Goal: Transaction & Acquisition: Purchase product/service

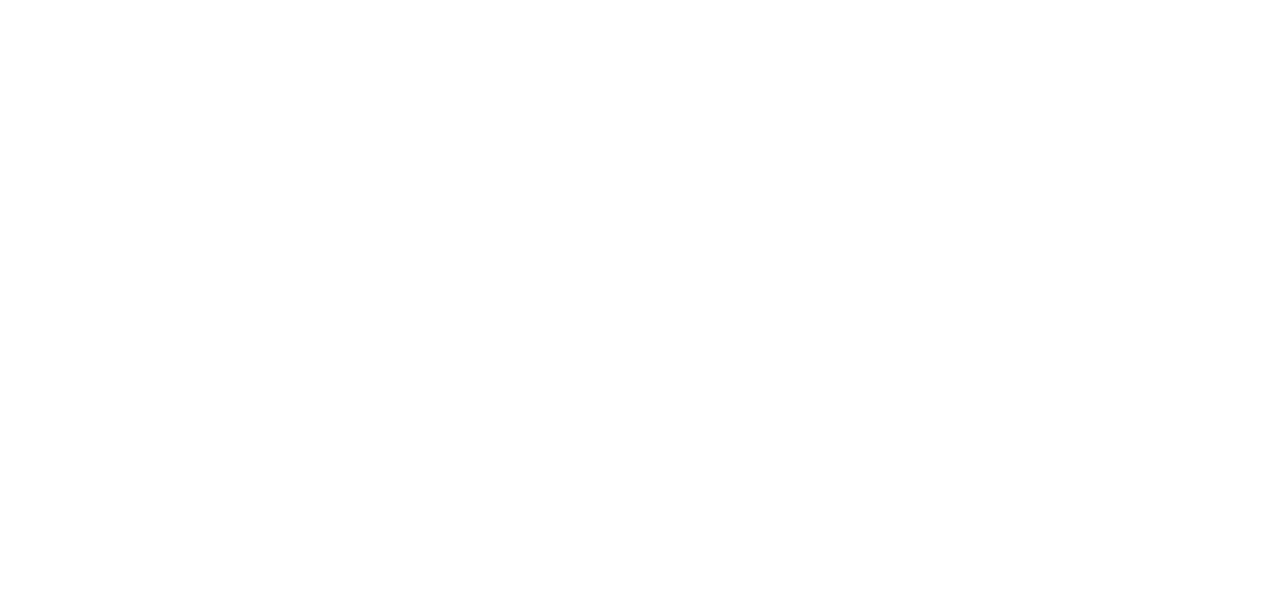
click at [832, 545] on div at bounding box center [643, 305] width 1287 height 610
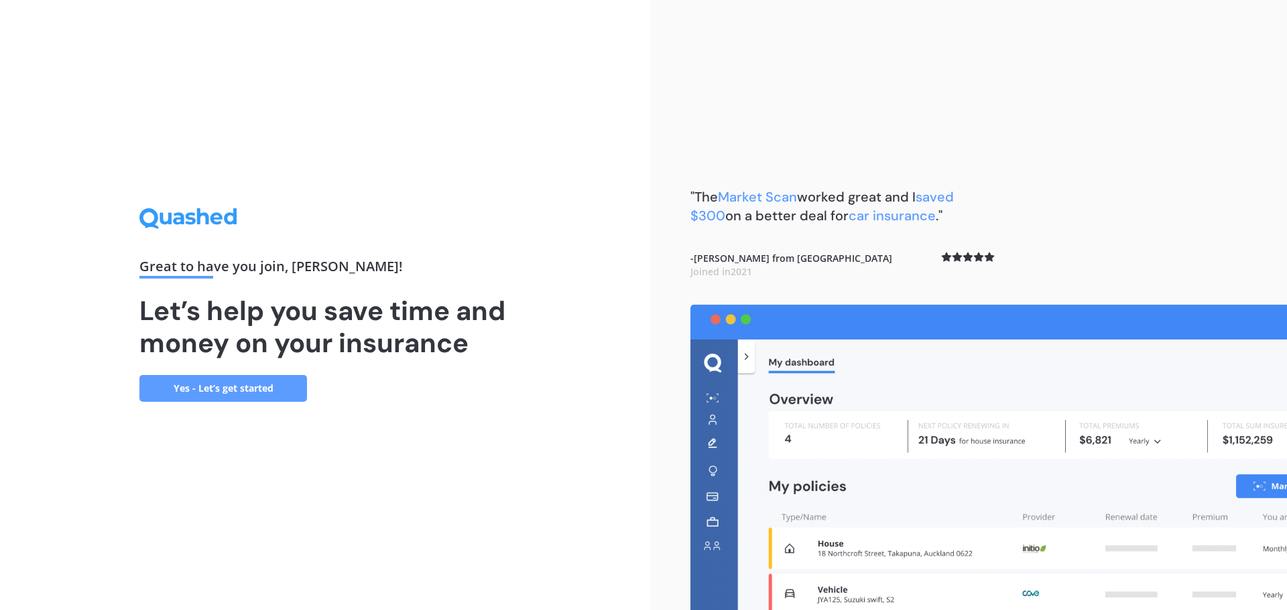
click at [266, 385] on link "Yes - Let’s get started" at bounding box center [223, 388] width 168 height 27
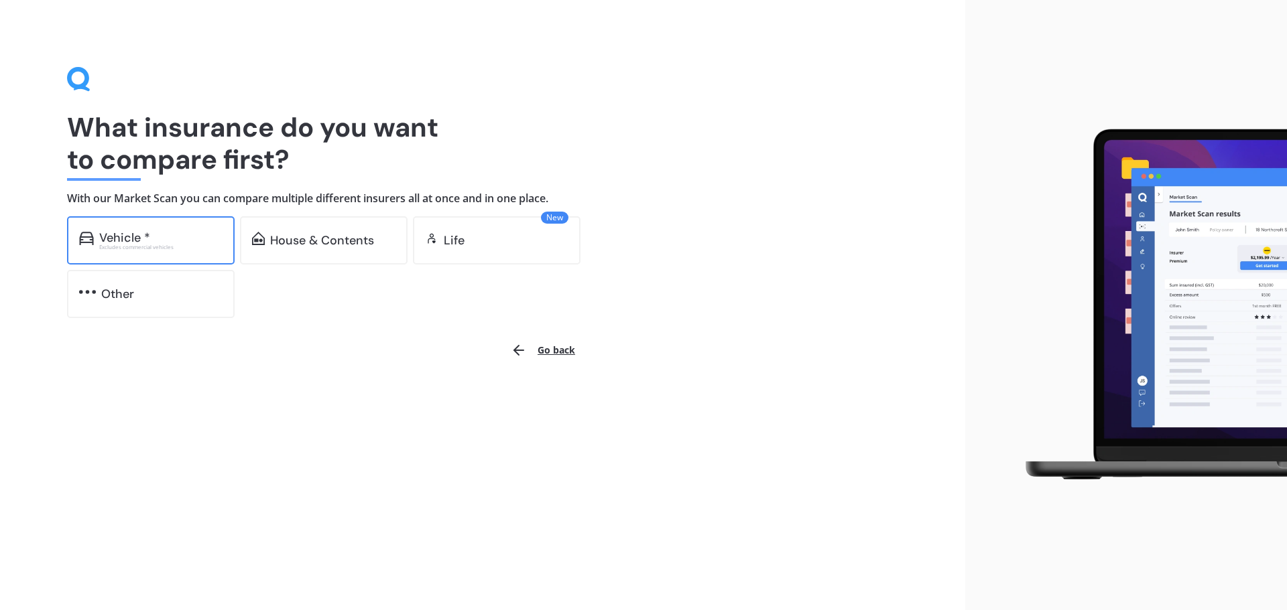
click at [198, 249] on div "Excludes commercial vehicles" at bounding box center [160, 247] width 123 height 5
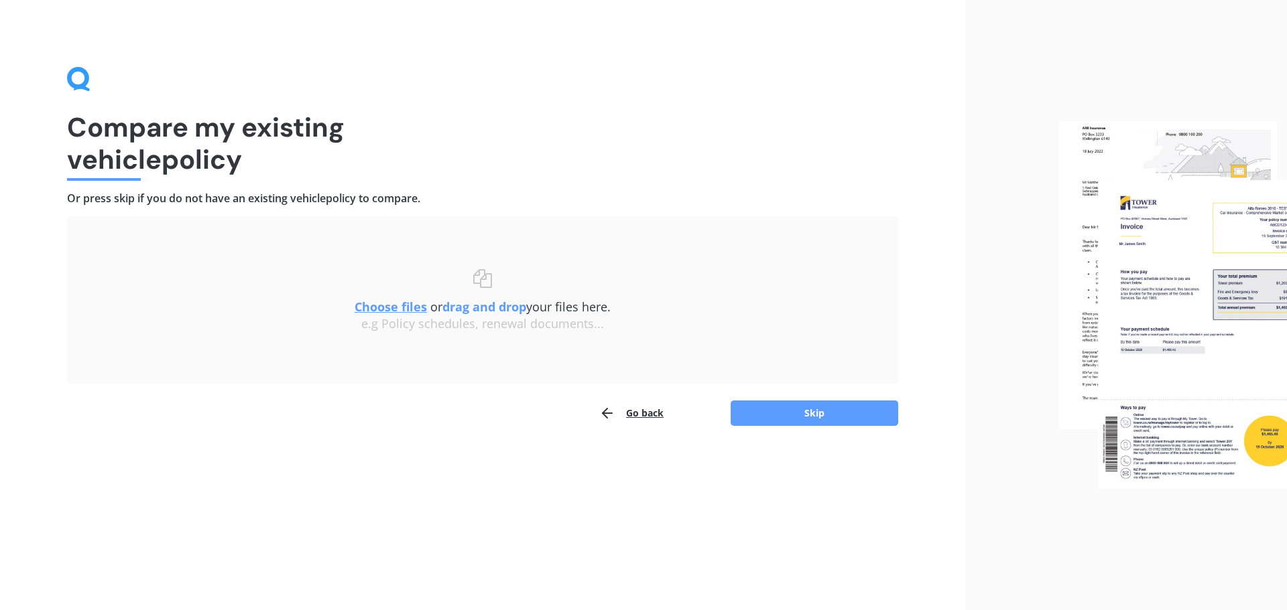
click at [665, 390] on div "Uploading Choose files or drag and drop your files here. Choose files or photos…" at bounding box center [482, 321] width 831 height 210
click at [652, 409] on button "Go back" at bounding box center [631, 413] width 64 height 27
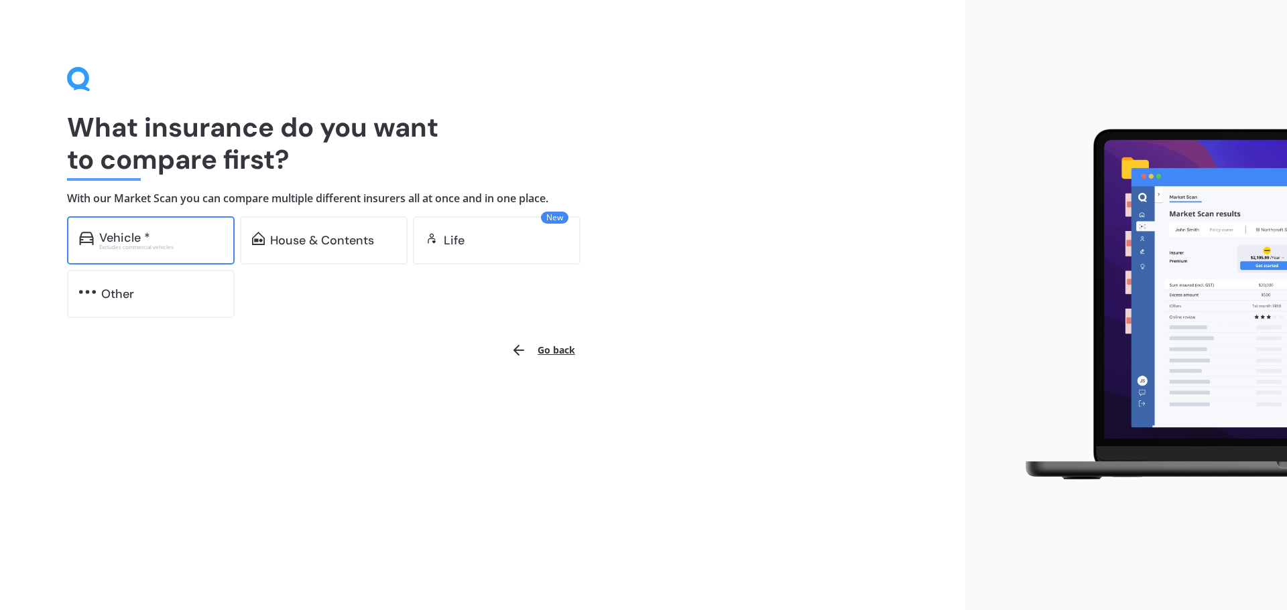
click at [127, 243] on div "Vehicle * Excludes commercial vehicles" at bounding box center [160, 240] width 123 height 19
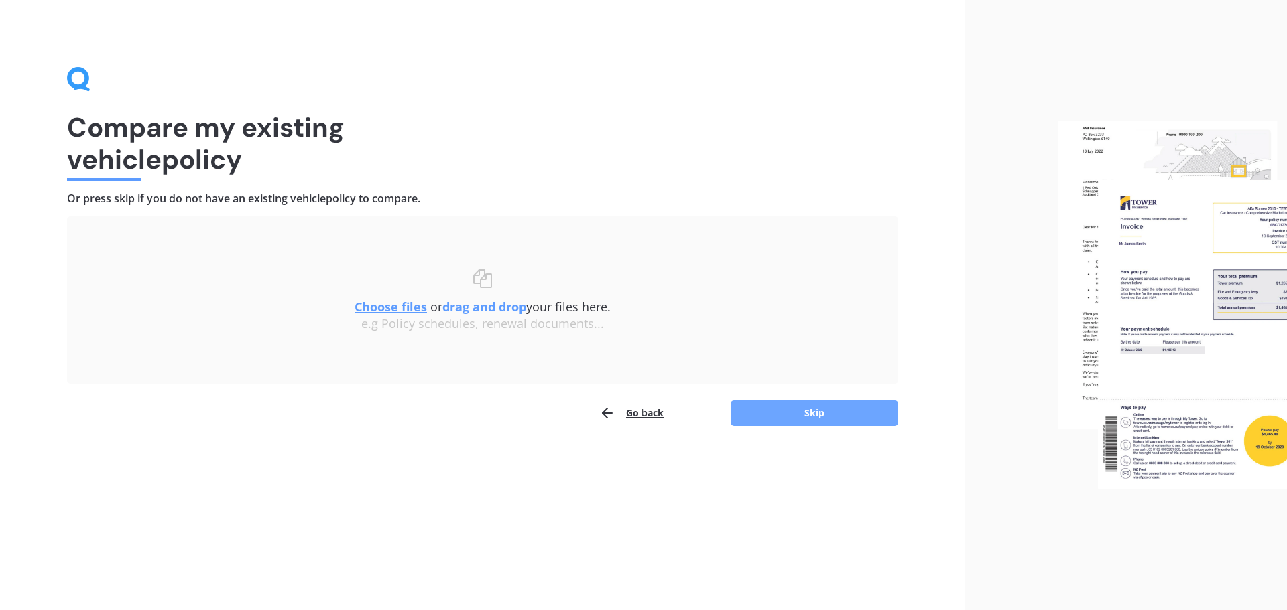
click at [731, 412] on button "Skip" at bounding box center [814, 413] width 168 height 25
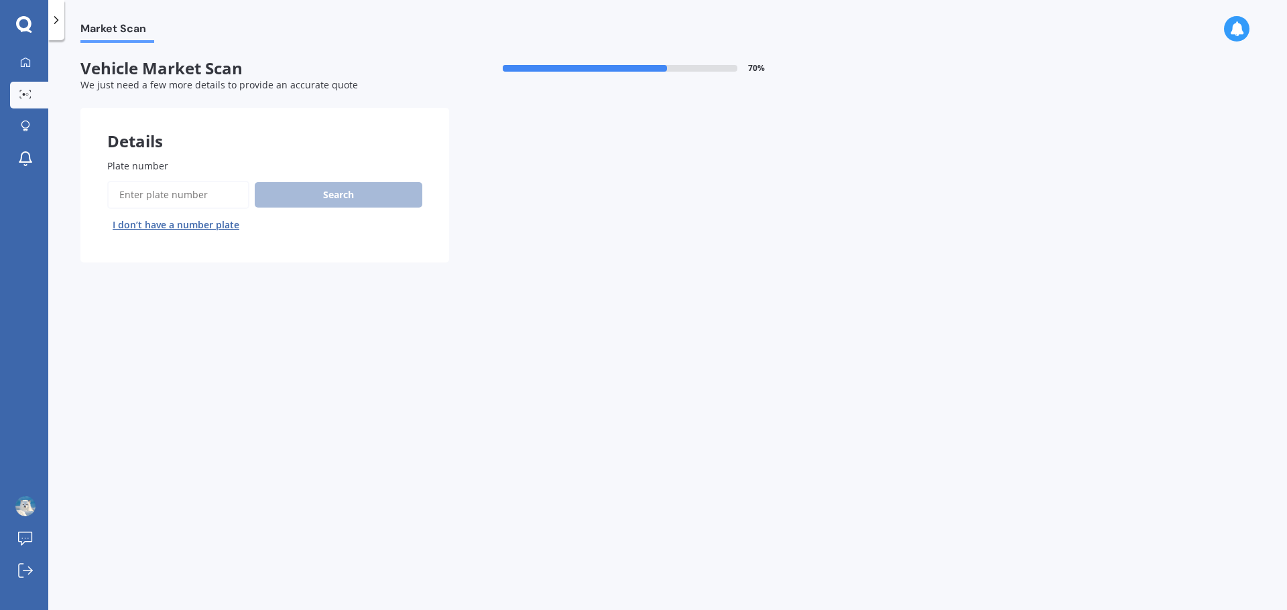
click at [203, 188] on input "Plate number" at bounding box center [178, 195] width 142 height 28
type input "RJG342"
click at [0, 0] on button "Next" at bounding box center [0, 0] width 0 height 0
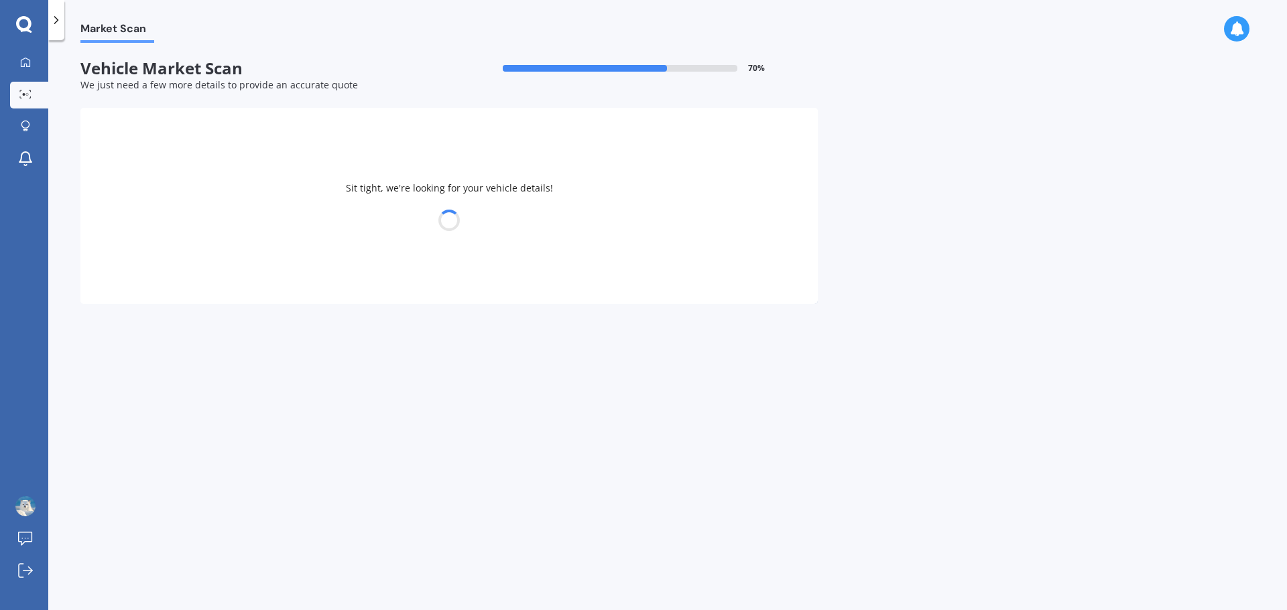
select select "TOYOTA"
select select "VITZ"
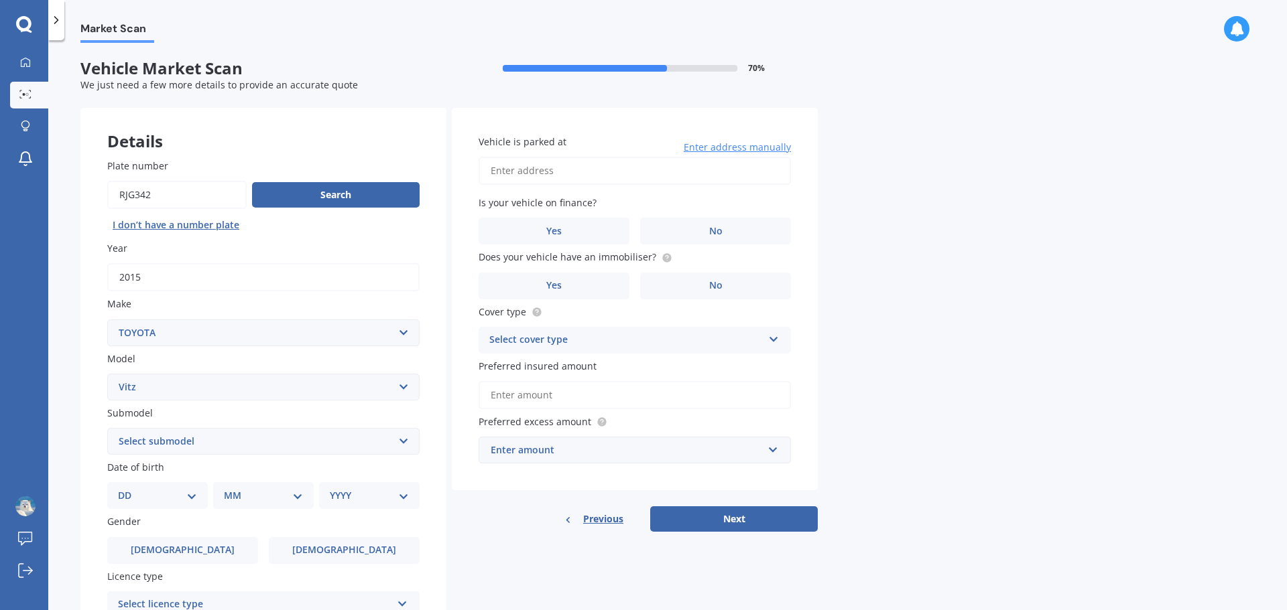
drag, startPoint x: 431, startPoint y: 312, endPoint x: 400, endPoint y: 322, distance: 32.6
click at [428, 313] on div "Plate number Search I don’t have a number plate Year [DATE] Make Select make AC…" at bounding box center [263, 443] width 366 height 623
click at [398, 324] on select "Select make AC ALFA ROMEO ASTON [PERSON_NAME] AUDI AUSTIN BEDFORD Bentley BMW B…" at bounding box center [263, 333] width 312 height 27
click at [395, 334] on select "Select make AC ALFA ROMEO ASTON [PERSON_NAME] AUDI AUSTIN BEDFORD Bentley BMW B…" at bounding box center [263, 333] width 312 height 27
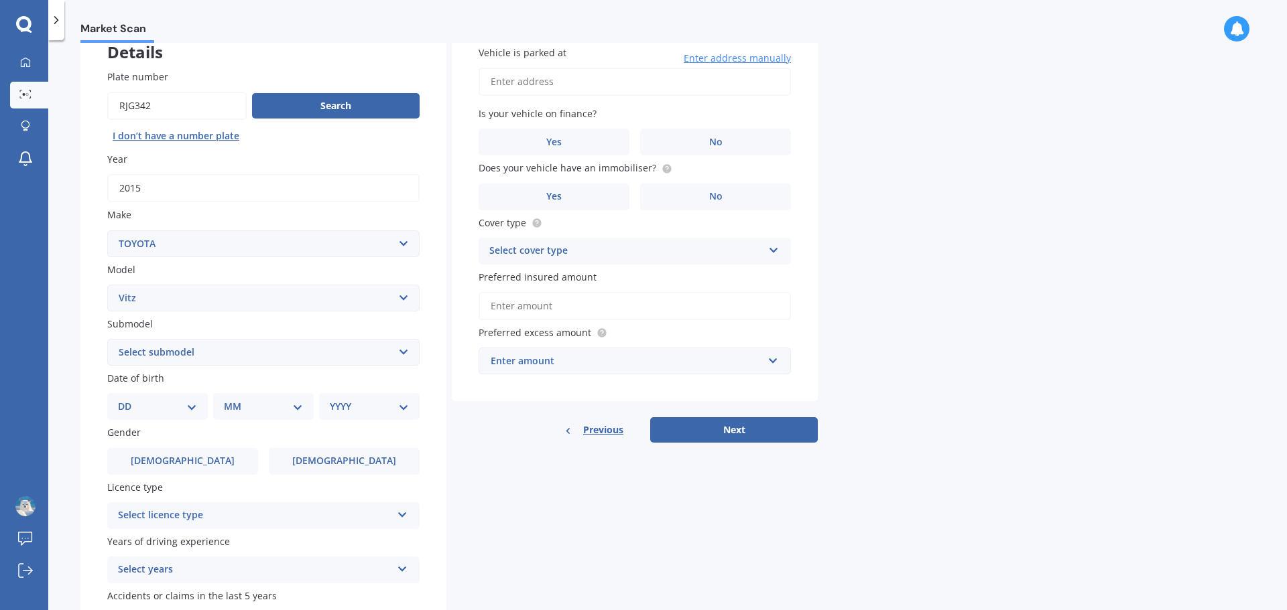
scroll to position [44, 0]
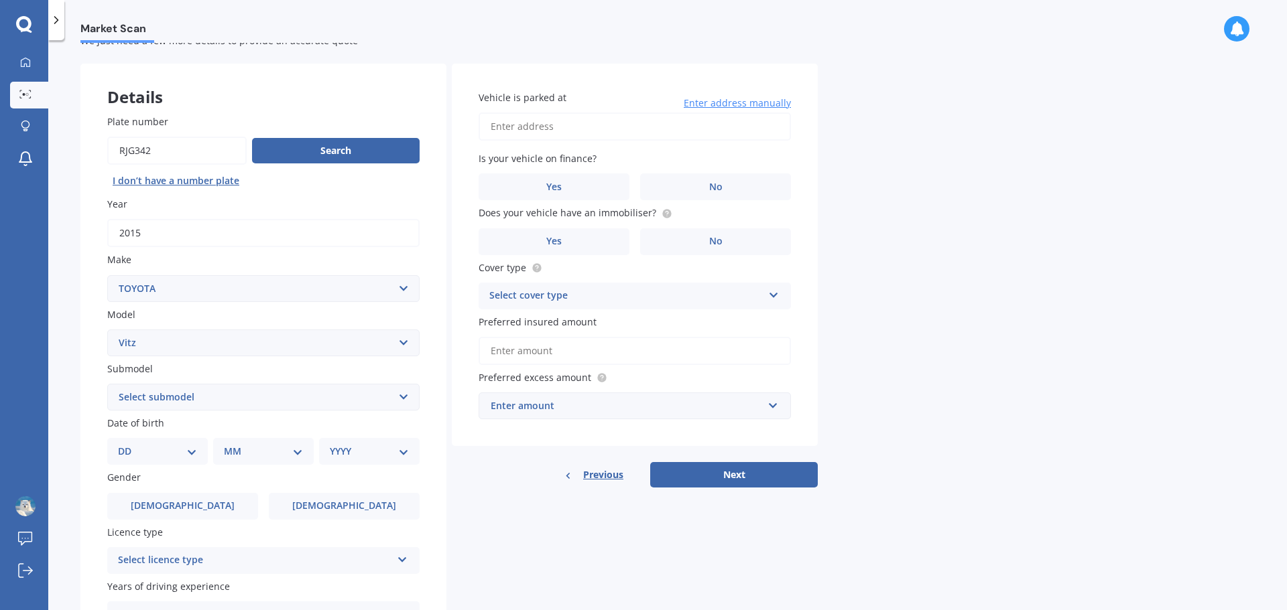
click at [180, 405] on select "Select submodel (All) Hybrid RS RS Turbo" at bounding box center [263, 397] width 312 height 27
click at [182, 398] on select "Select submodel (All) Hybrid RS RS Turbo" at bounding box center [263, 397] width 312 height 27
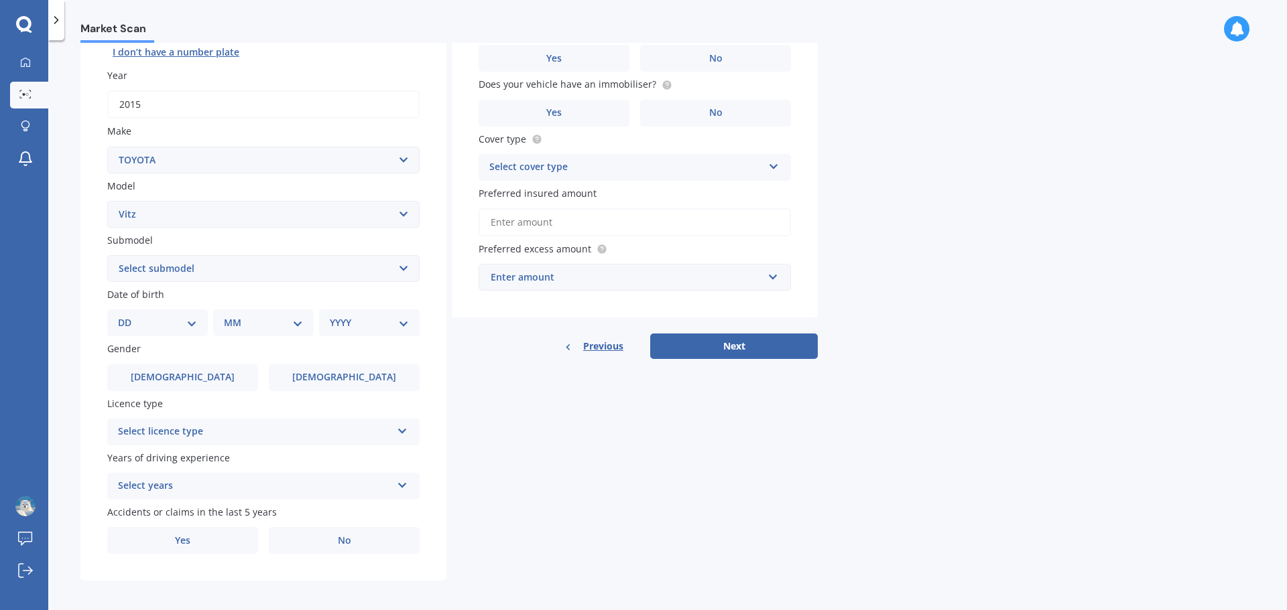
scroll to position [178, 0]
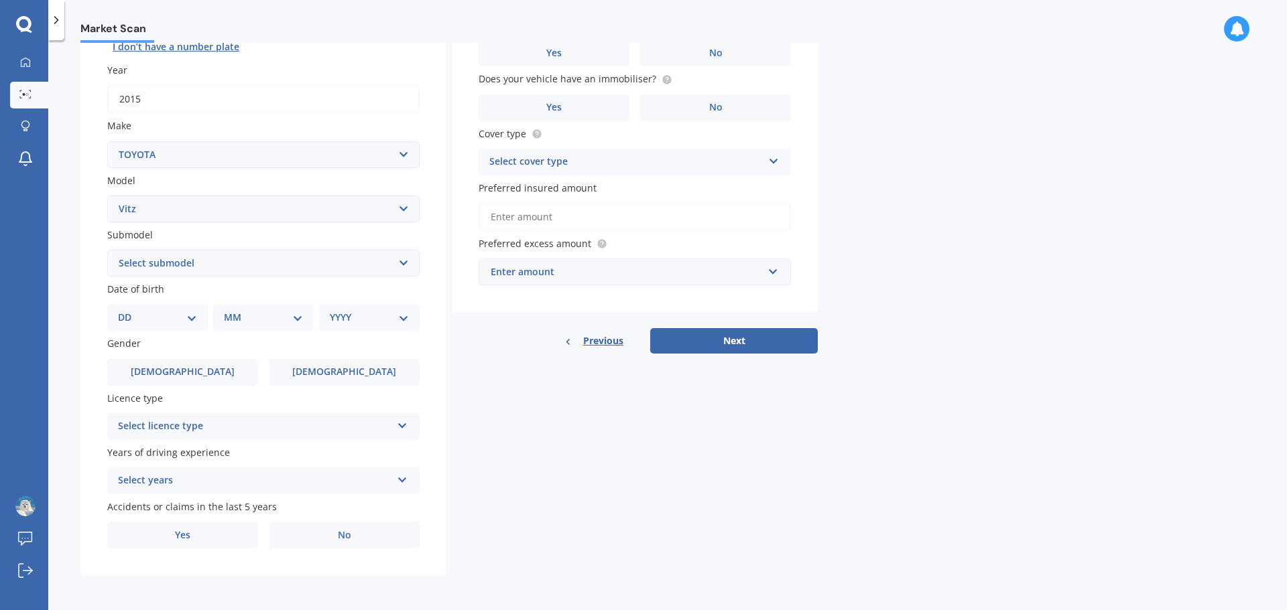
click at [158, 312] on select "DD 01 02 03 04 05 06 07 08 09 10 11 12 13 14 15 16 17 18 19 20 21 22 23 24 25 2…" at bounding box center [157, 317] width 79 height 15
select select "31"
click at [129, 310] on select "DD 01 02 03 04 05 06 07 08 09 10 11 12 13 14 15 16 17 18 19 20 21 22 23 24 25 2…" at bounding box center [157, 317] width 79 height 15
click at [283, 324] on select "MM 01 02 03 04 05 06 07 08 09 10 11 12" at bounding box center [266, 317] width 74 height 15
select select "12"
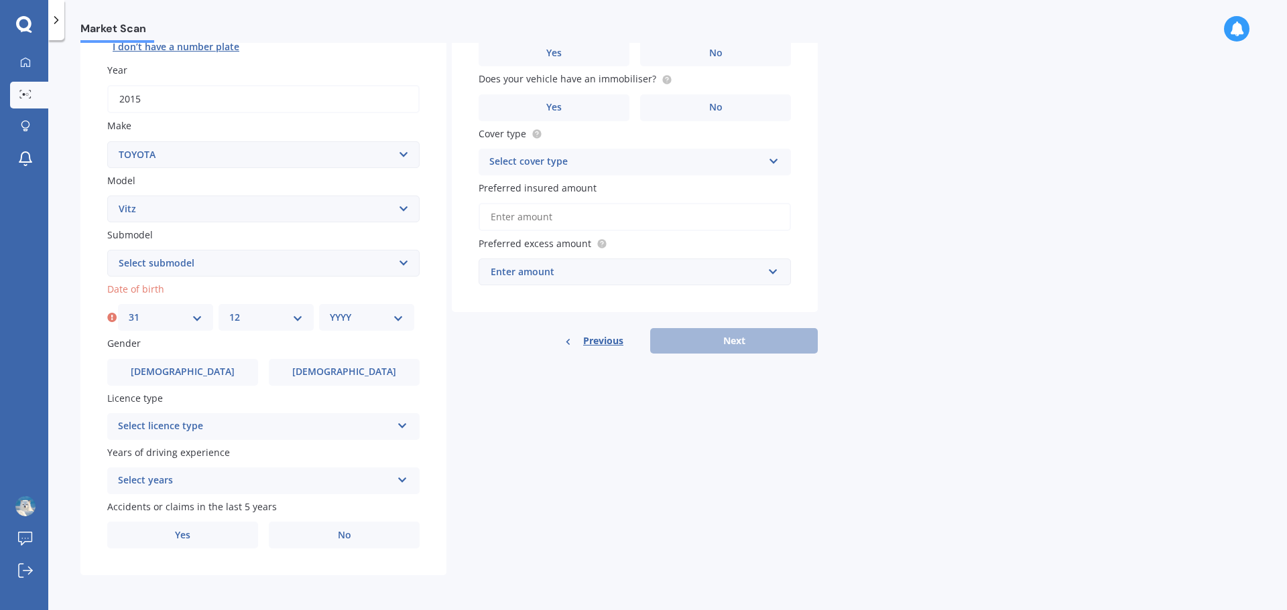
click at [229, 310] on select "MM 01 02 03 04 05 06 07 08 09 10 11 12" at bounding box center [266, 317] width 74 height 15
click at [380, 310] on select "YYYY 2025 2024 2023 2022 2021 2020 2019 2018 2017 2016 2015 2014 2013 2012 2011…" at bounding box center [367, 317] width 74 height 15
select select "2003"
click at [330, 310] on select "YYYY 2025 2024 2023 2022 2021 2020 2019 2018 2017 2016 2015 2014 2013 2012 2011…" at bounding box center [367, 317] width 74 height 15
click at [178, 355] on div "Gender [DEMOGRAPHIC_DATA] [DEMOGRAPHIC_DATA]" at bounding box center [263, 360] width 312 height 49
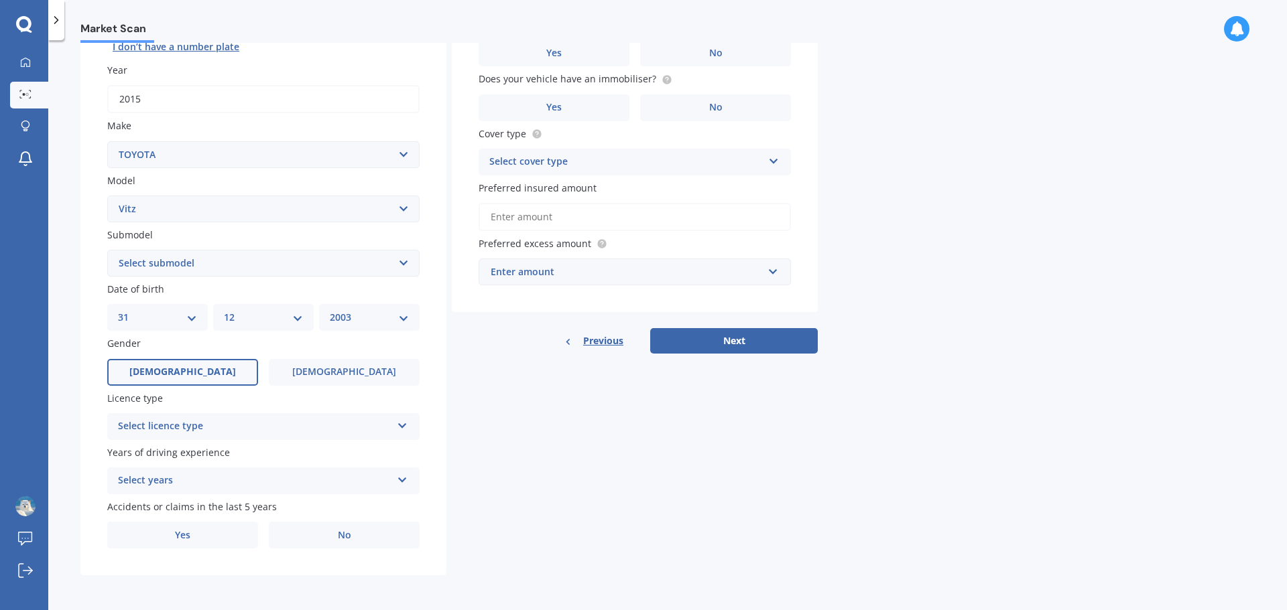
click at [178, 367] on span "[DEMOGRAPHIC_DATA]" at bounding box center [182, 372] width 107 height 11
click at [0, 0] on input "[DEMOGRAPHIC_DATA]" at bounding box center [0, 0] width 0 height 0
click at [193, 423] on div "Select licence type" at bounding box center [254, 427] width 273 height 16
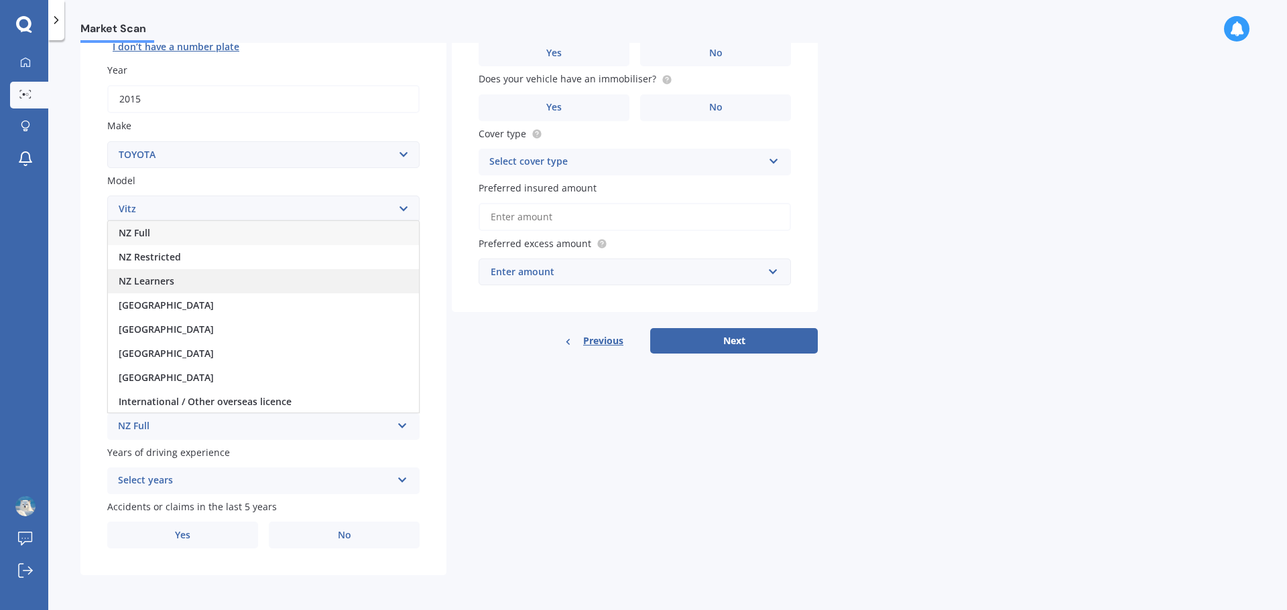
click at [280, 283] on div "NZ Learners" at bounding box center [263, 281] width 311 height 24
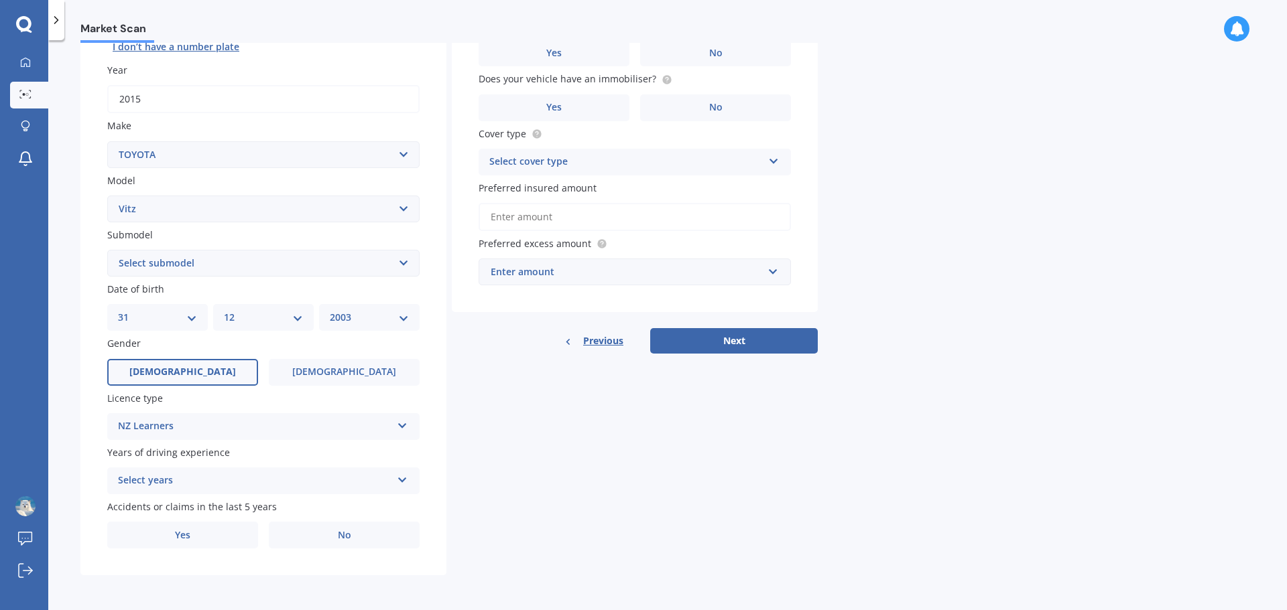
click at [240, 484] on div "Select years" at bounding box center [254, 481] width 273 height 16
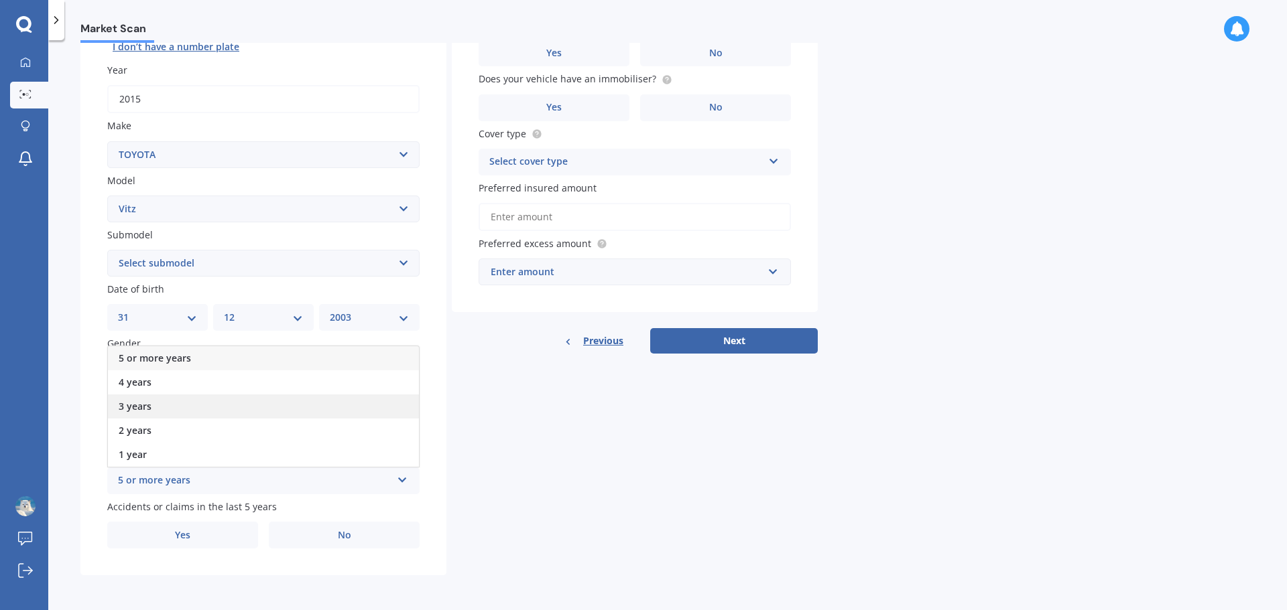
click at [186, 405] on div "3 years" at bounding box center [263, 407] width 311 height 24
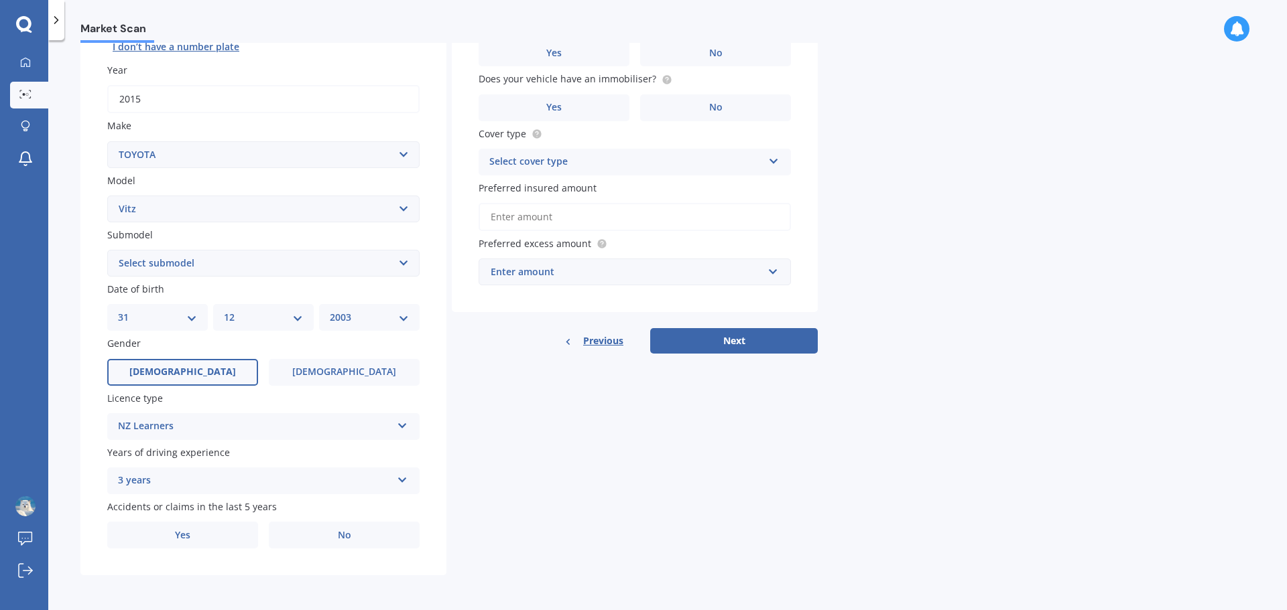
click at [294, 488] on div "3 years" at bounding box center [254, 481] width 273 height 16
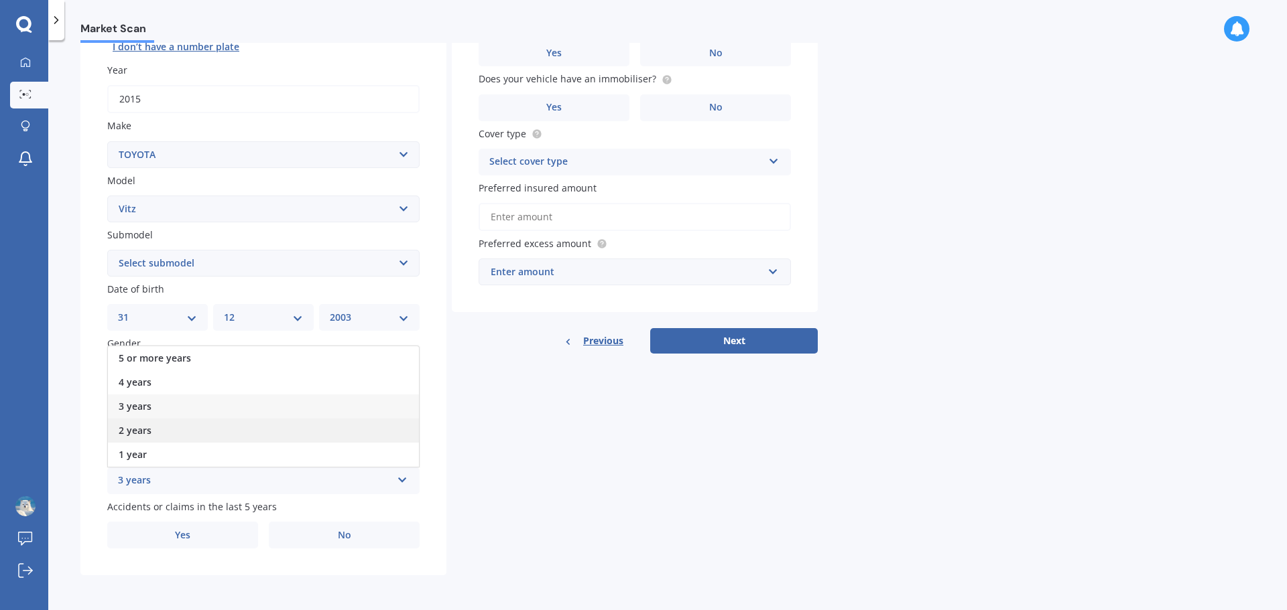
click at [262, 433] on div "2 years" at bounding box center [263, 431] width 311 height 24
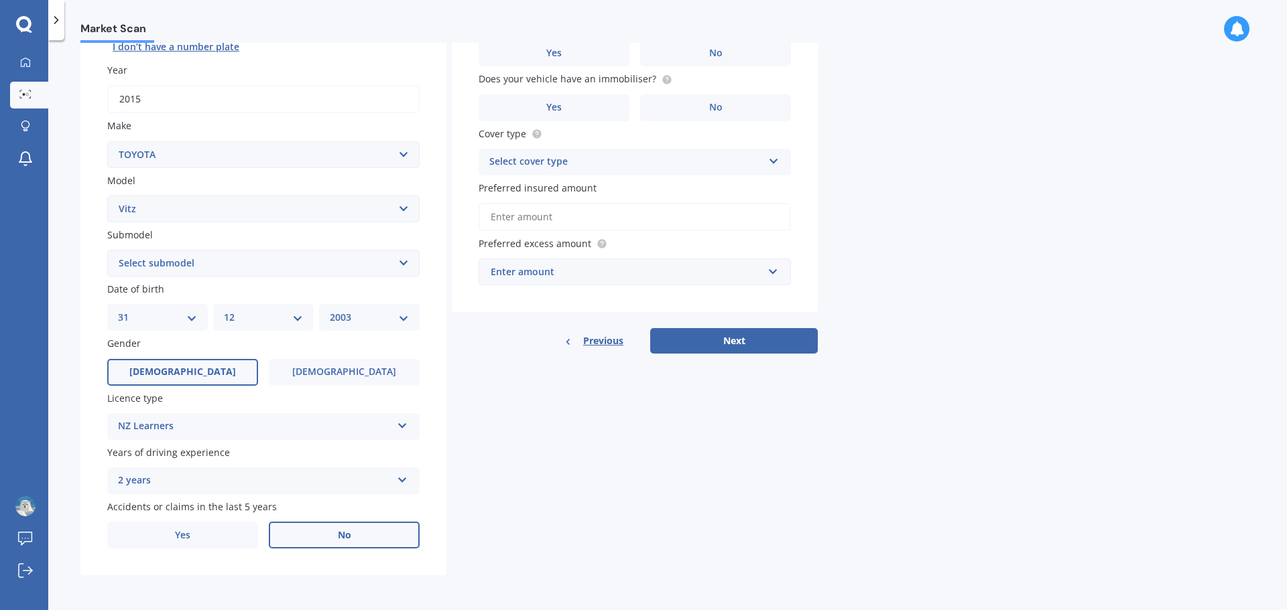
click at [309, 526] on label "No" at bounding box center [344, 535] width 151 height 27
click at [0, 0] on input "No" at bounding box center [0, 0] width 0 height 0
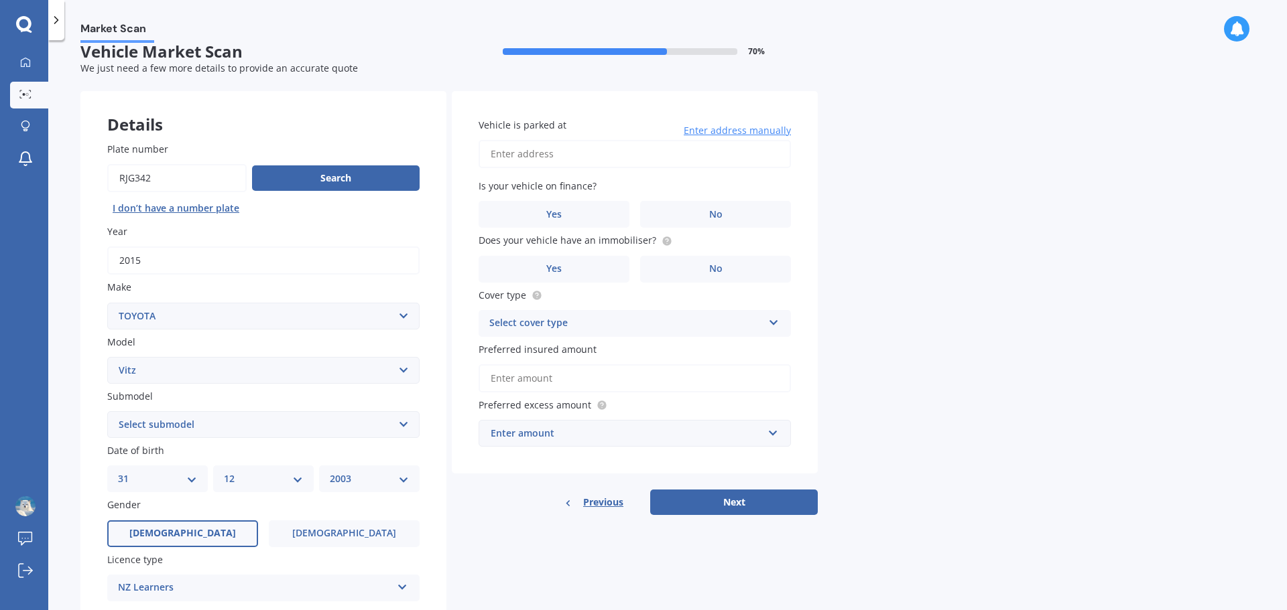
scroll to position [0, 0]
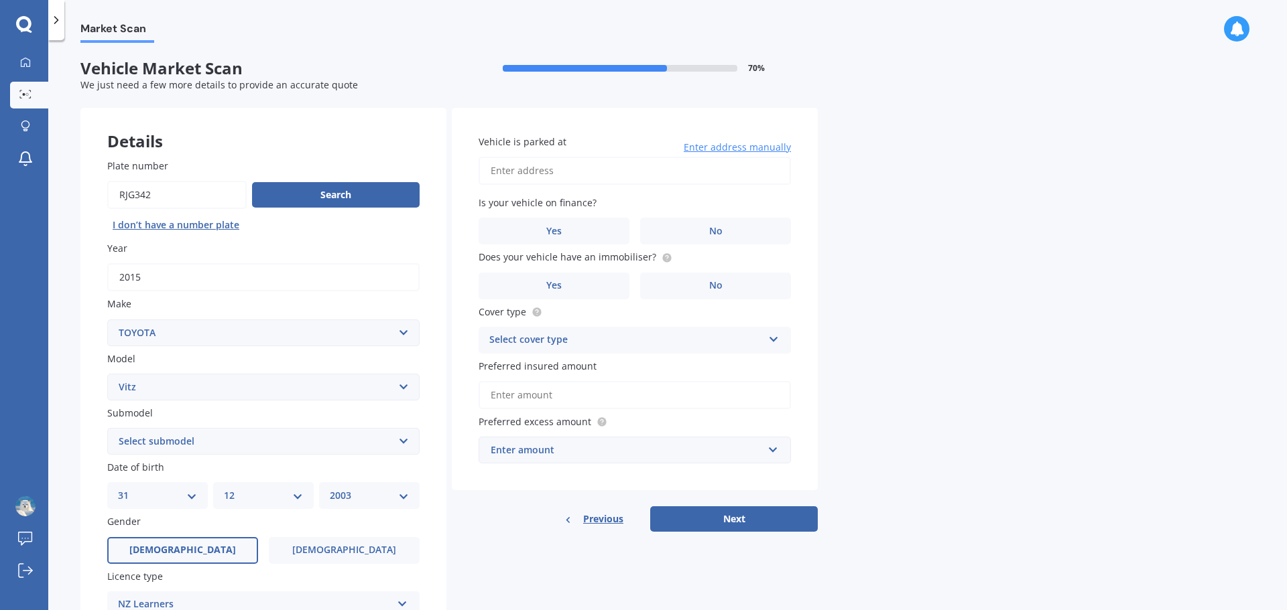
click at [594, 167] on input "Vehicle is parked at" at bounding box center [634, 171] width 312 height 28
drag, startPoint x: 720, startPoint y: 166, endPoint x: 442, endPoint y: 162, distance: 278.8
click at [442, 162] on div "Details Plate number Search I don’t have a number plate Year [DATE] Make Select…" at bounding box center [448, 431] width 737 height 647
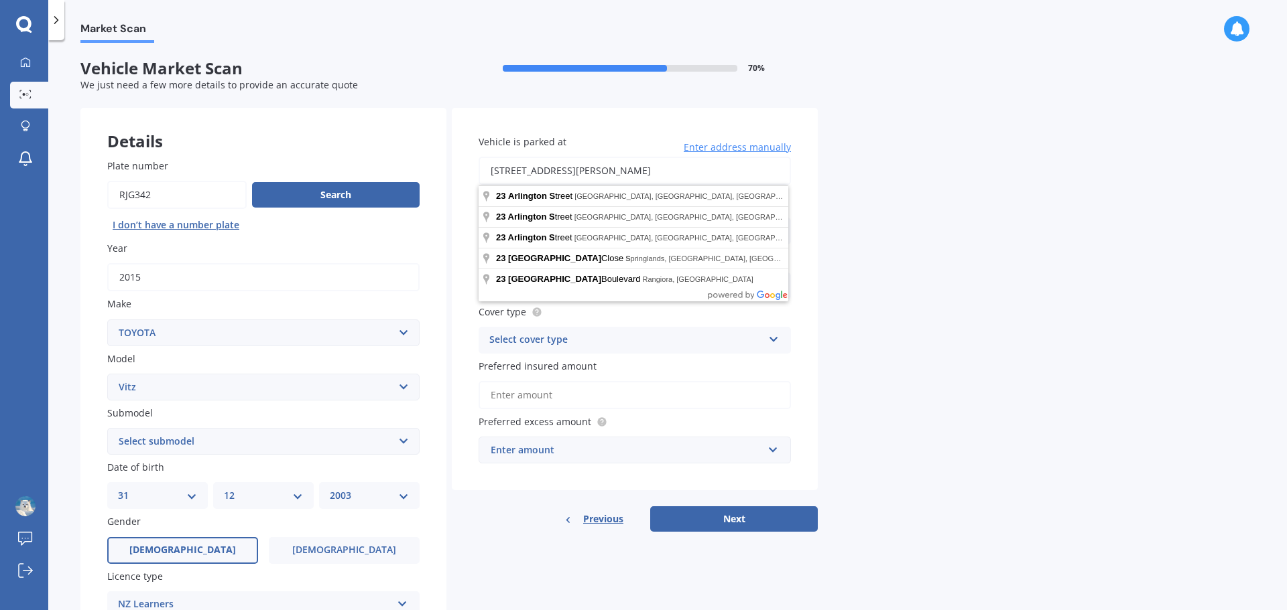
type input "[STREET_ADDRESS][PERSON_NAME]"
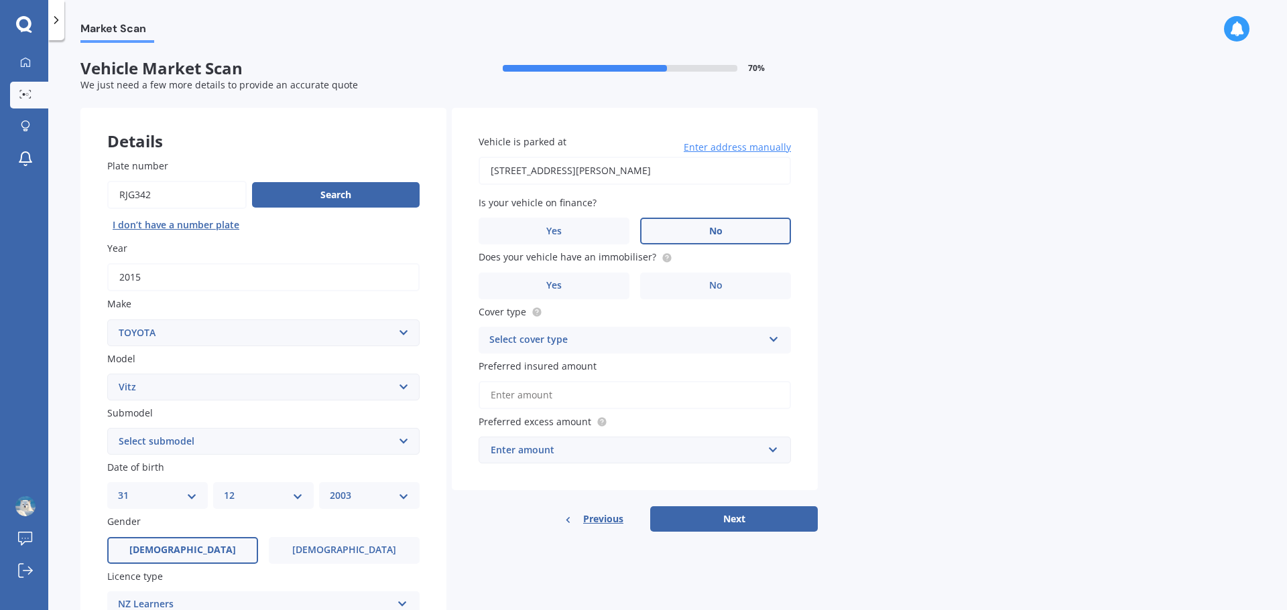
click at [656, 218] on label "No" at bounding box center [715, 231] width 151 height 27
click at [0, 0] on input "No" at bounding box center [0, 0] width 0 height 0
click at [704, 277] on label "No" at bounding box center [715, 286] width 151 height 27
click at [0, 0] on input "No" at bounding box center [0, 0] width 0 height 0
click at [669, 350] on div "Select cover type Comprehensive Third Party, Fire & Theft Third Party" at bounding box center [634, 340] width 312 height 27
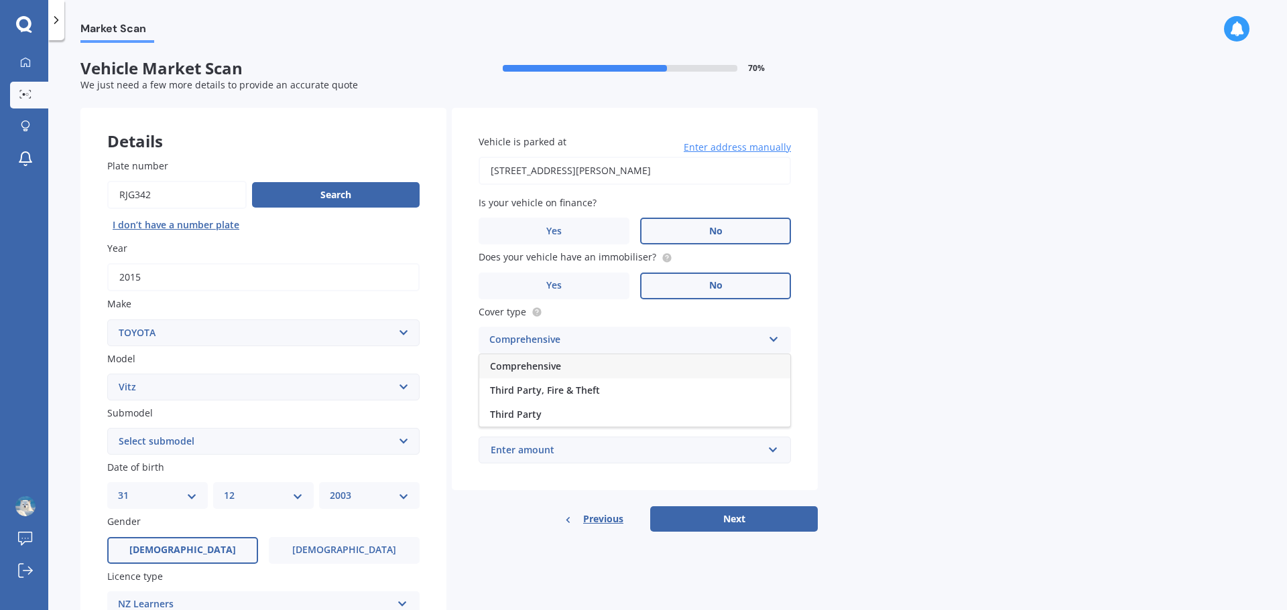
click at [659, 331] on div "Comprehensive Comprehensive Third Party, Fire & Theft Third Party" at bounding box center [634, 340] width 312 height 27
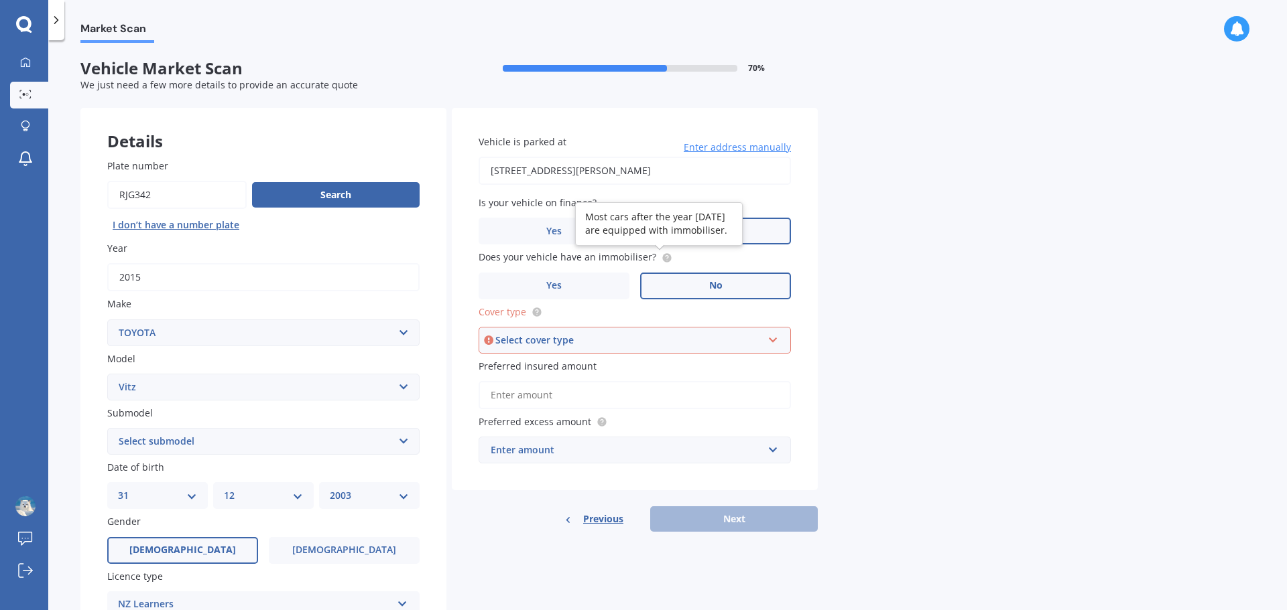
click at [662, 262] on circle at bounding box center [666, 257] width 9 height 9
click at [583, 289] on label "Yes" at bounding box center [553, 286] width 151 height 27
click at [0, 0] on input "Yes" at bounding box center [0, 0] width 0 height 0
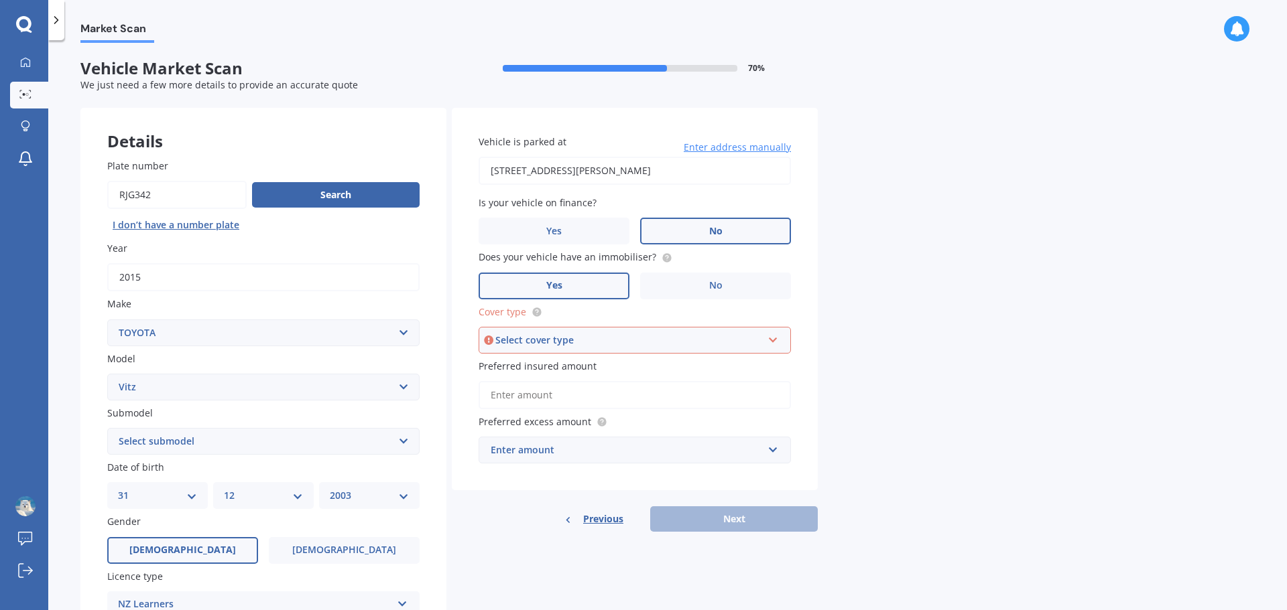
click at [734, 332] on div "Select cover type Comprehensive Third Party, Fire & Theft Third Party" at bounding box center [634, 340] width 312 height 27
click at [716, 363] on div "Comprehensive" at bounding box center [635, 366] width 310 height 24
click at [679, 403] on input "Preferred insured amount" at bounding box center [634, 395] width 312 height 28
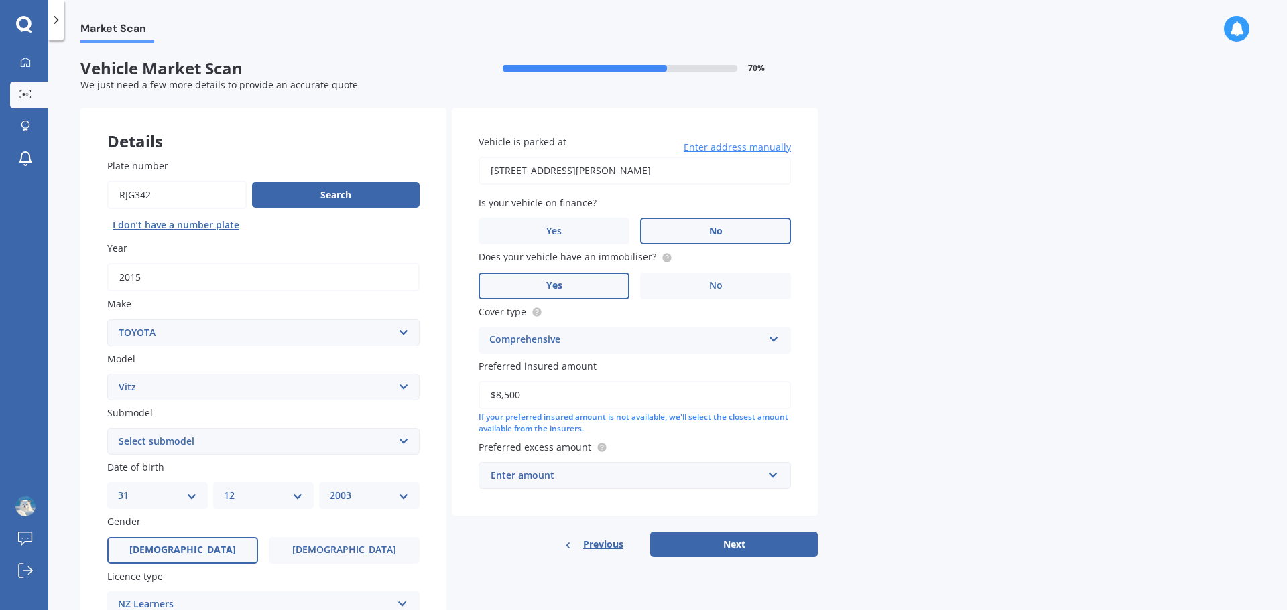
type input "$8,500"
click at [572, 472] on div "Enter amount" at bounding box center [627, 475] width 272 height 15
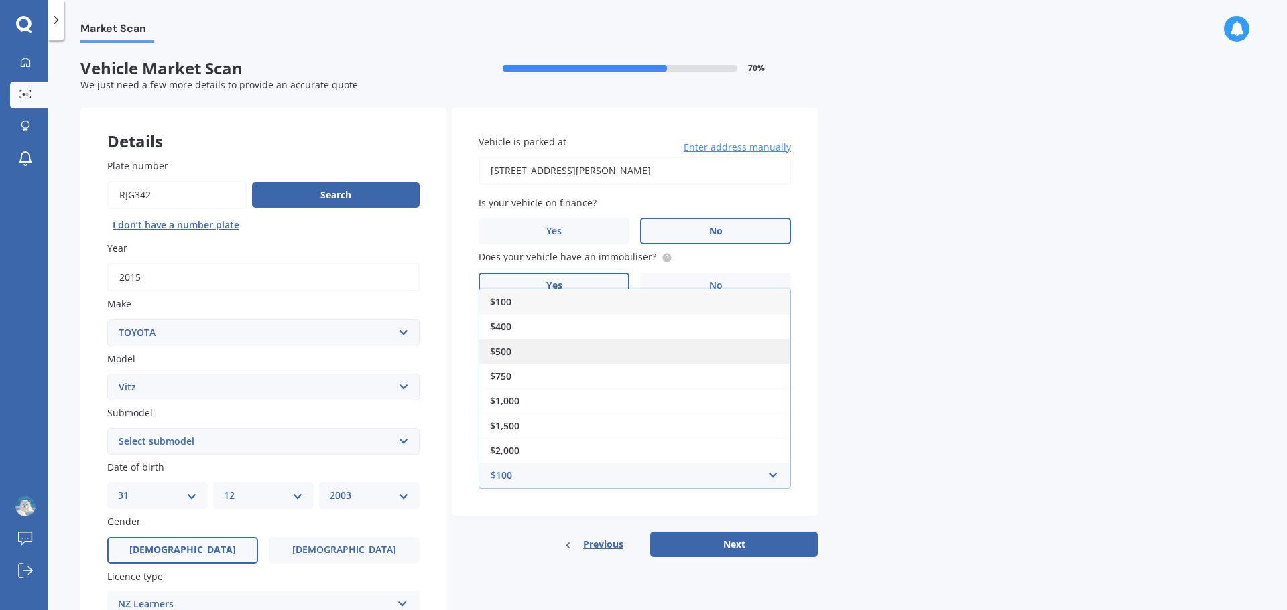
click at [556, 361] on div "$500" at bounding box center [634, 351] width 311 height 25
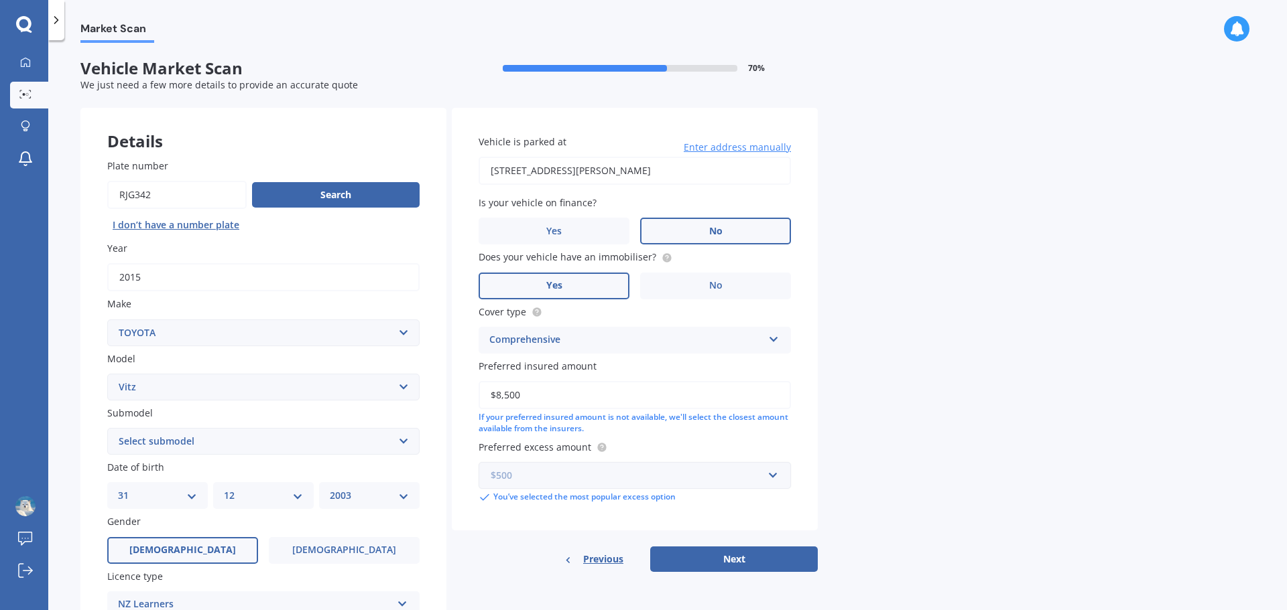
click at [560, 467] on input "text" at bounding box center [630, 475] width 300 height 25
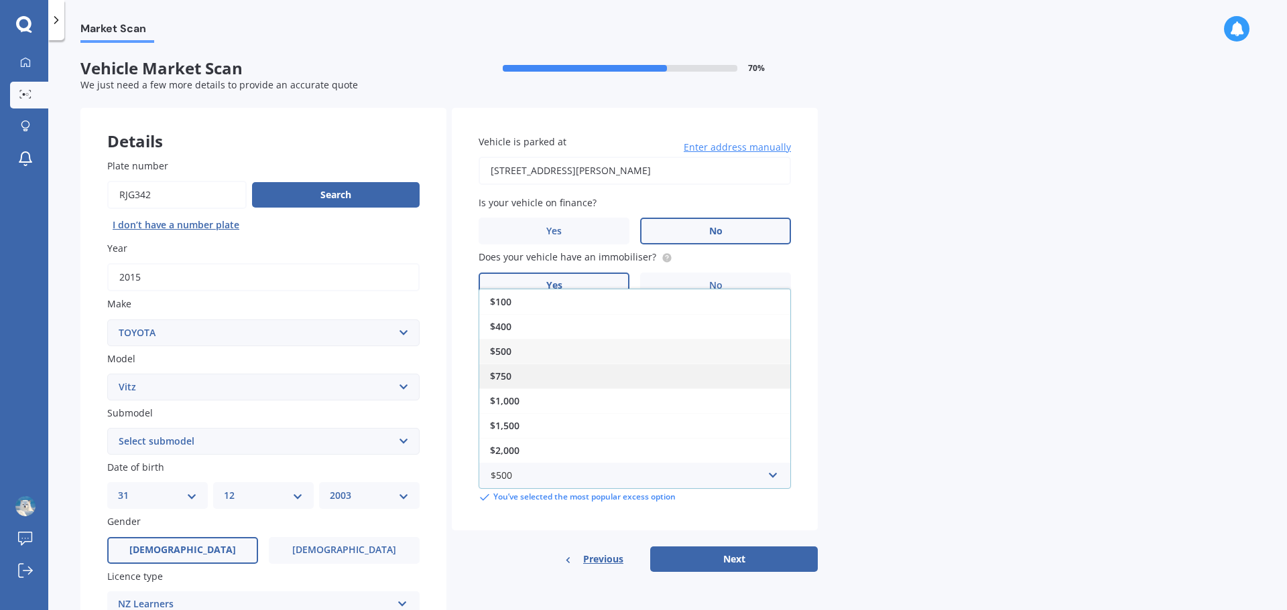
click at [552, 382] on div "$750" at bounding box center [634, 376] width 311 height 25
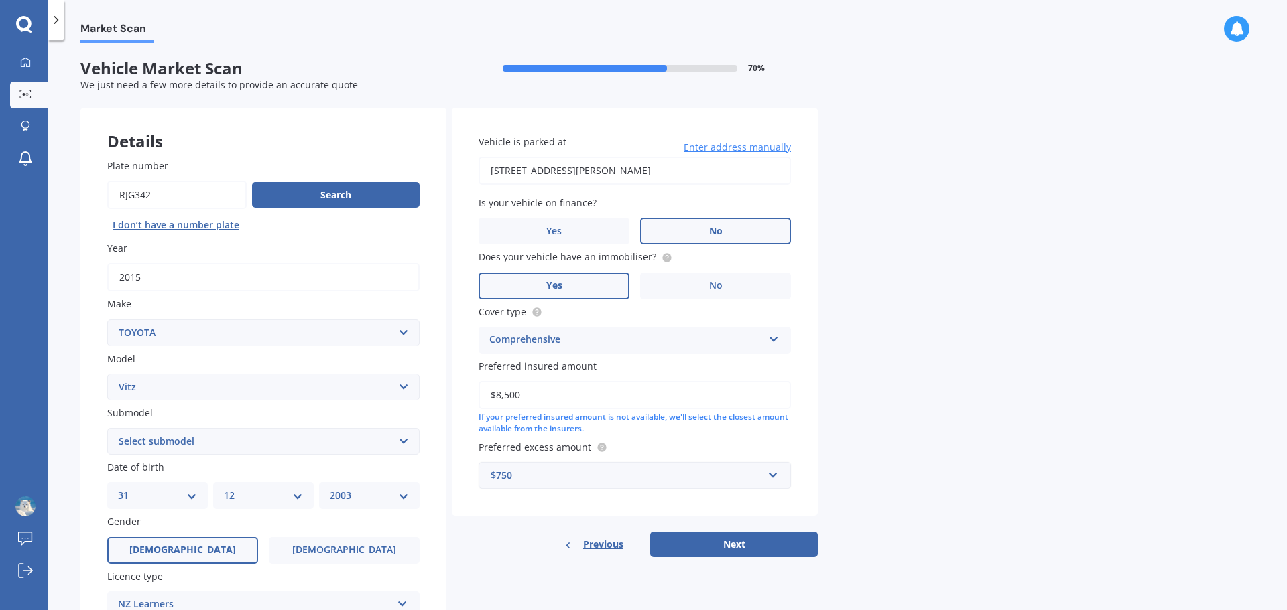
click at [710, 474] on div "$750" at bounding box center [627, 475] width 272 height 15
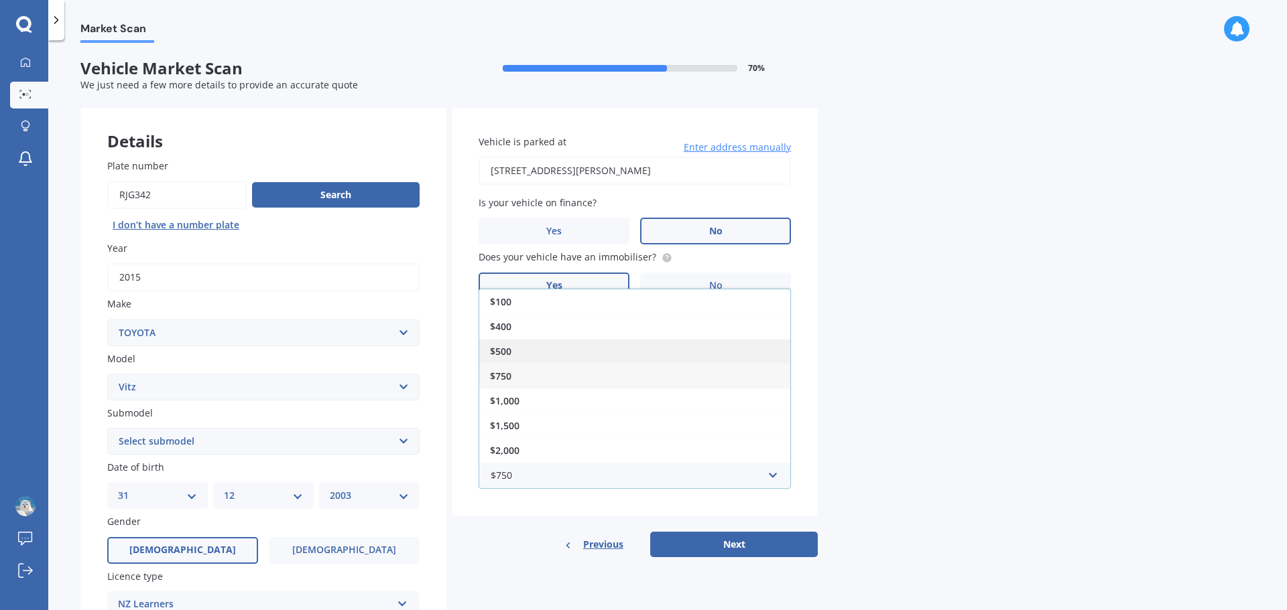
click at [676, 354] on div "$500" at bounding box center [634, 351] width 311 height 25
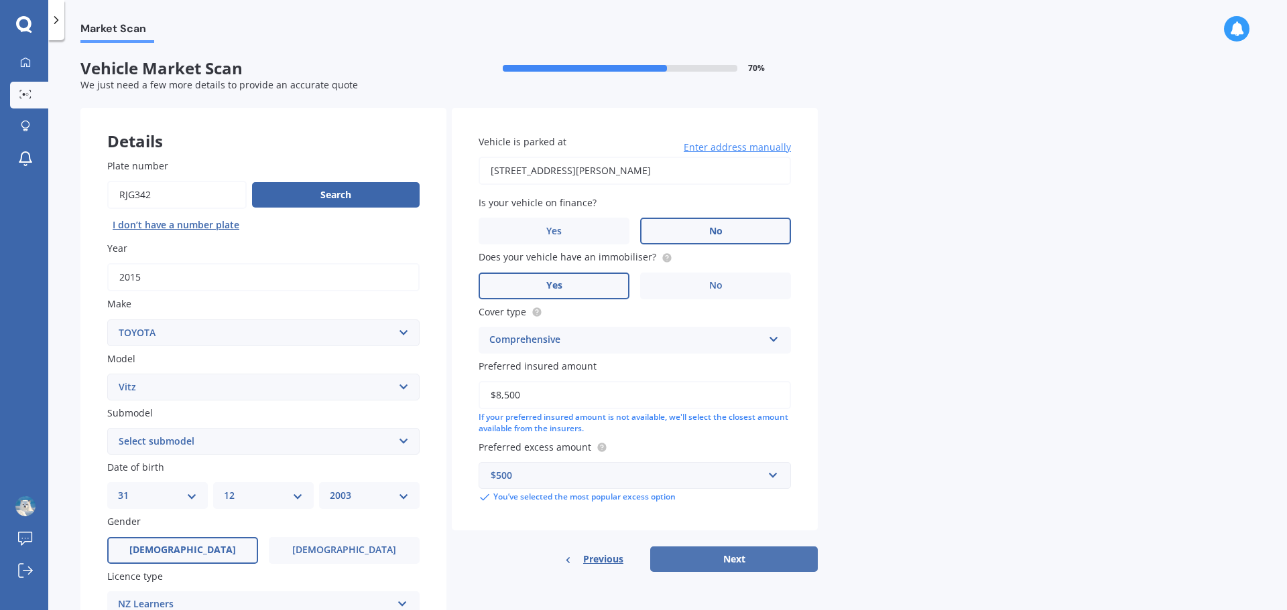
click at [725, 557] on button "Next" at bounding box center [734, 559] width 168 height 25
click at [251, 441] on select "Select submodel (All) Hybrid RS RS Turbo" at bounding box center [263, 441] width 312 height 27
select select "(ALL)"
click at [107, 428] on select "Select submodel (All) Hybrid RS RS Turbo" at bounding box center [263, 441] width 312 height 27
click at [759, 556] on button "Next" at bounding box center [734, 559] width 168 height 25
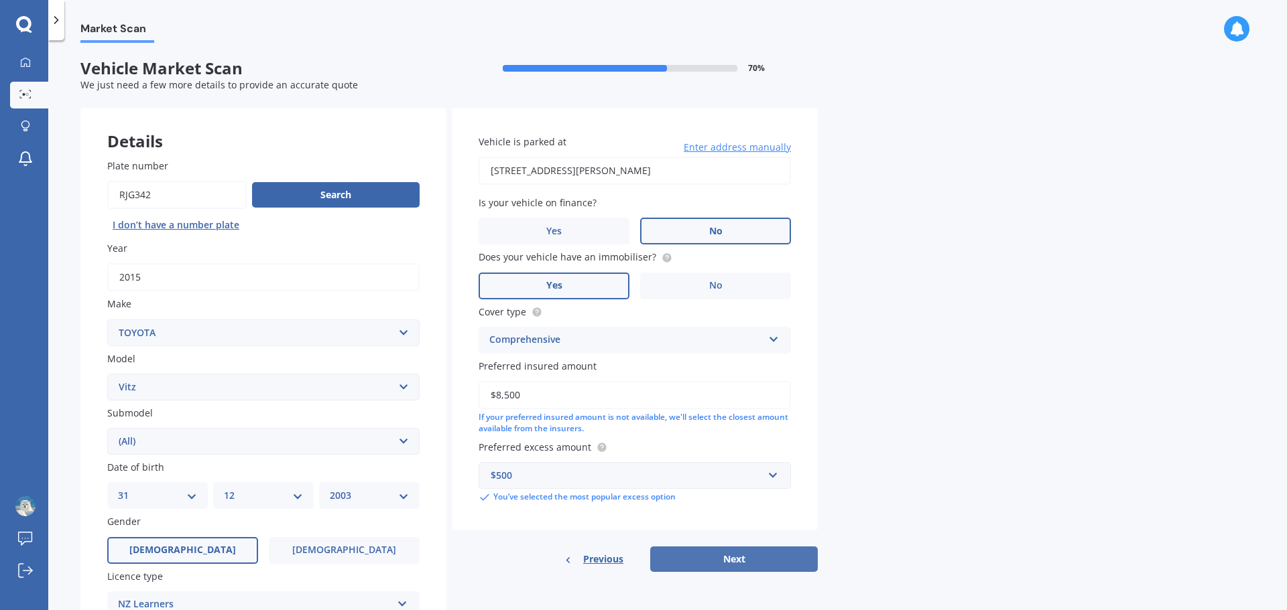
select select "31"
select select "12"
select select "2003"
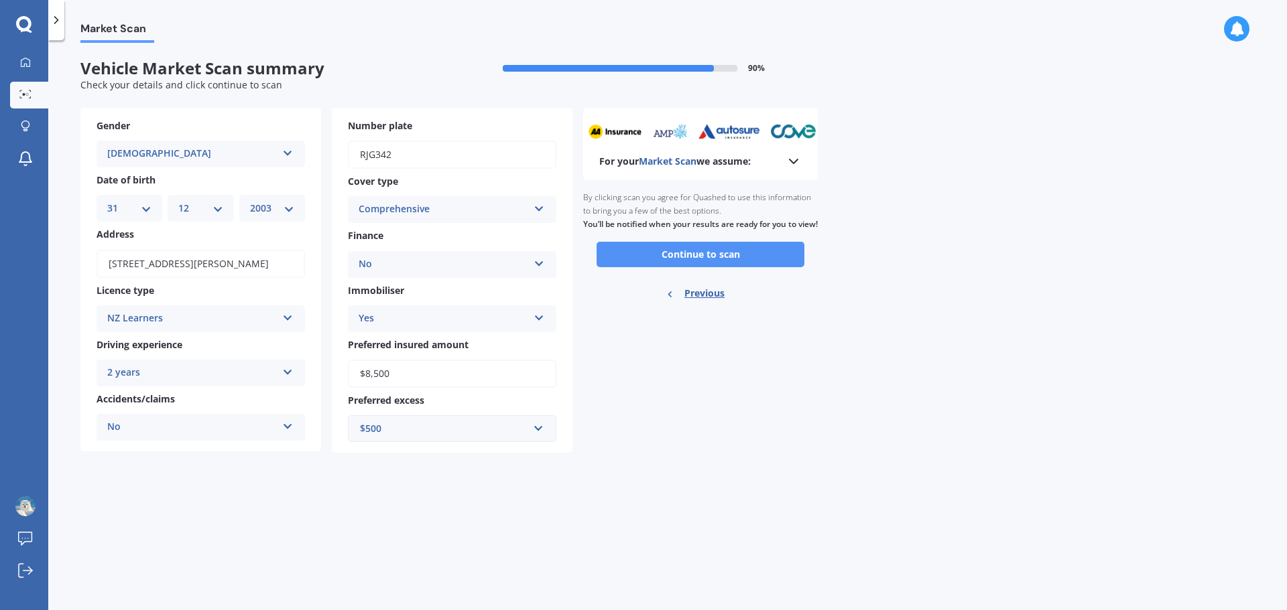
click at [731, 267] on button "Continue to scan" at bounding box center [700, 254] width 208 height 25
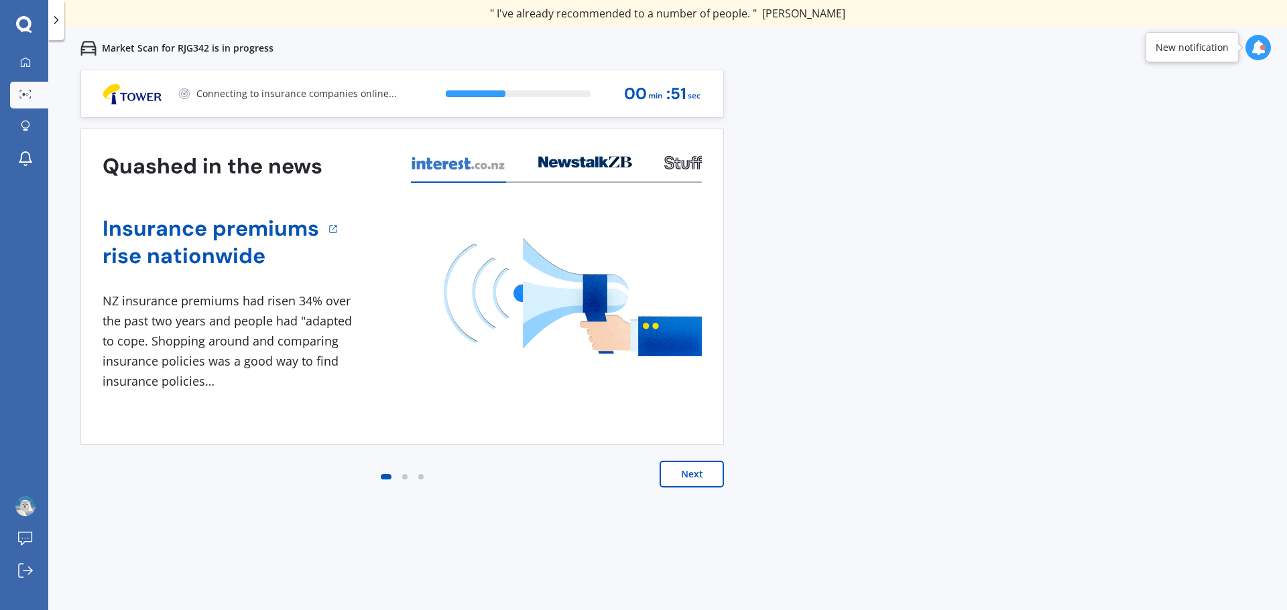
click at [1182, 276] on div "Previous 80,000+ Kiwis have signed up to shop and save on insurance with us " H…" at bounding box center [667, 375] width 1238 height 610
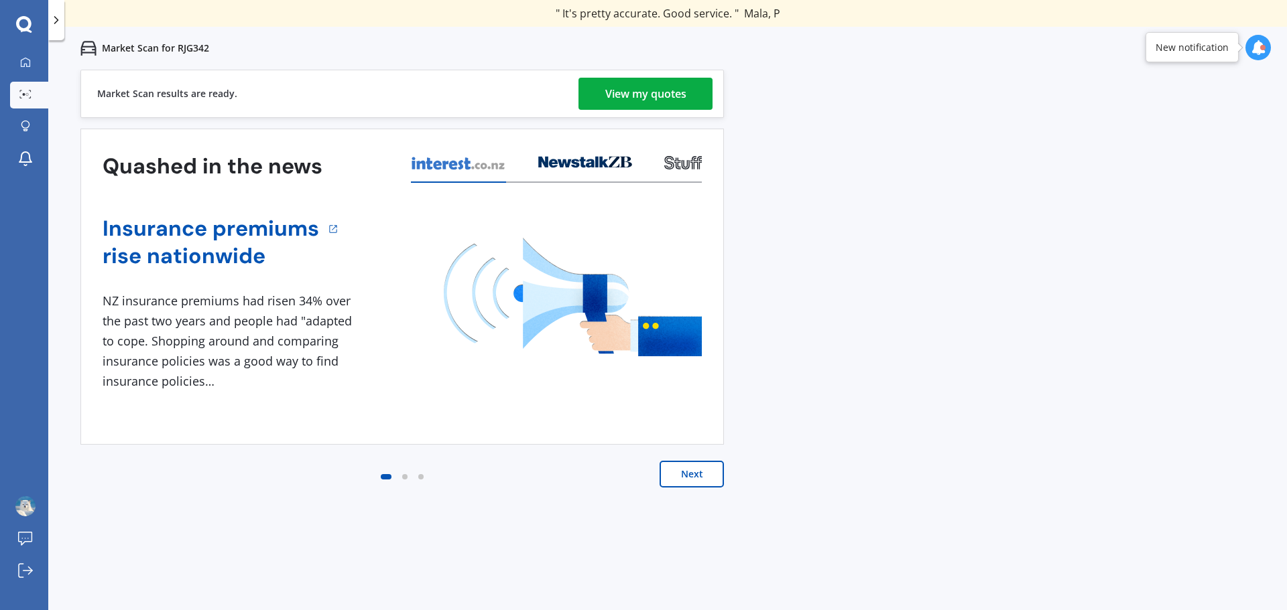
click at [657, 91] on div "View my quotes" at bounding box center [645, 94] width 81 height 32
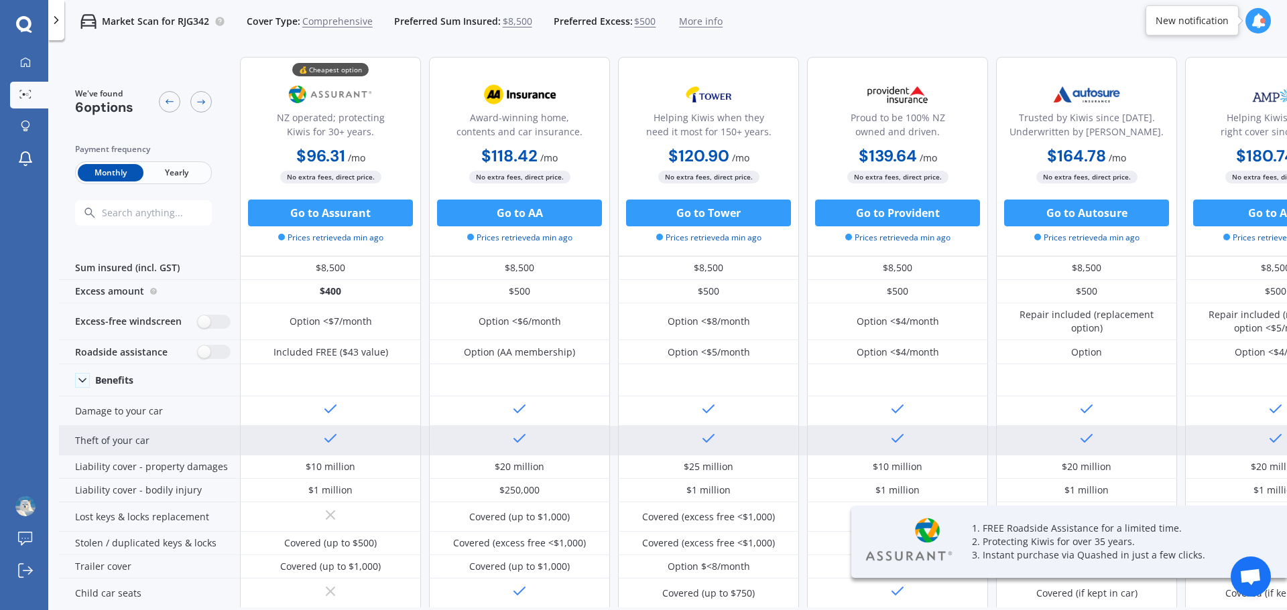
scroll to position [67, 0]
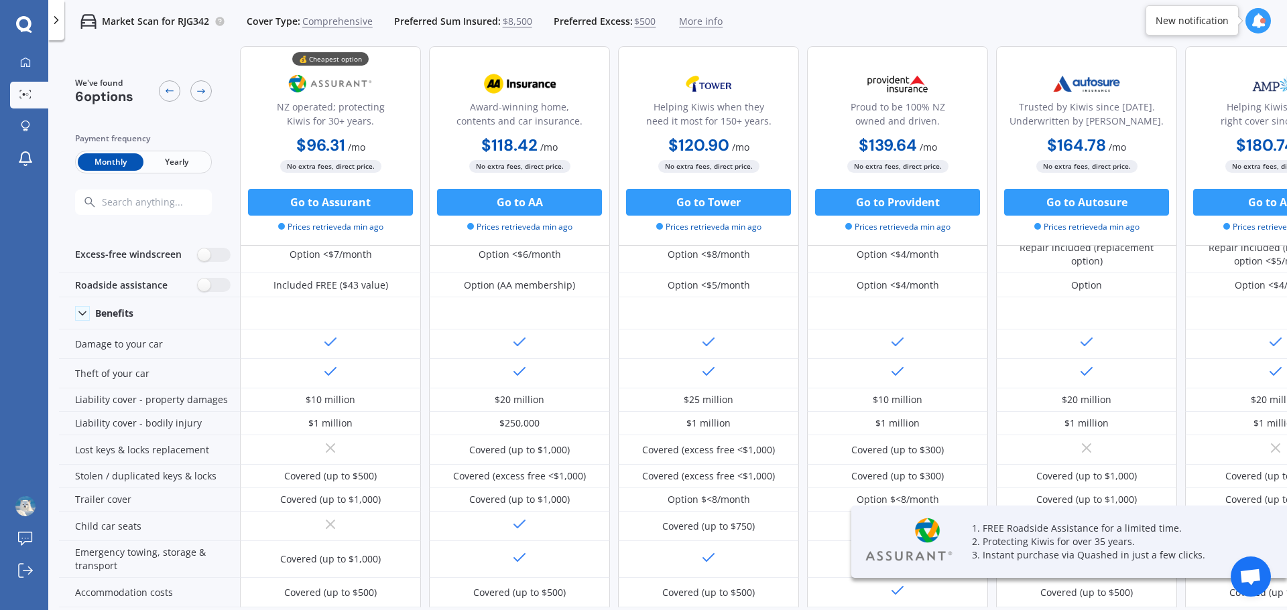
click at [163, 155] on span "Yearly" at bounding box center [176, 161] width 66 height 17
drag, startPoint x: 588, startPoint y: 608, endPoint x: 787, endPoint y: 612, distance: 199.7
click at [787, 610] on html "We are experiencing high volume of Market Scans . Just a heads up we will have …" at bounding box center [643, 305] width 1287 height 610
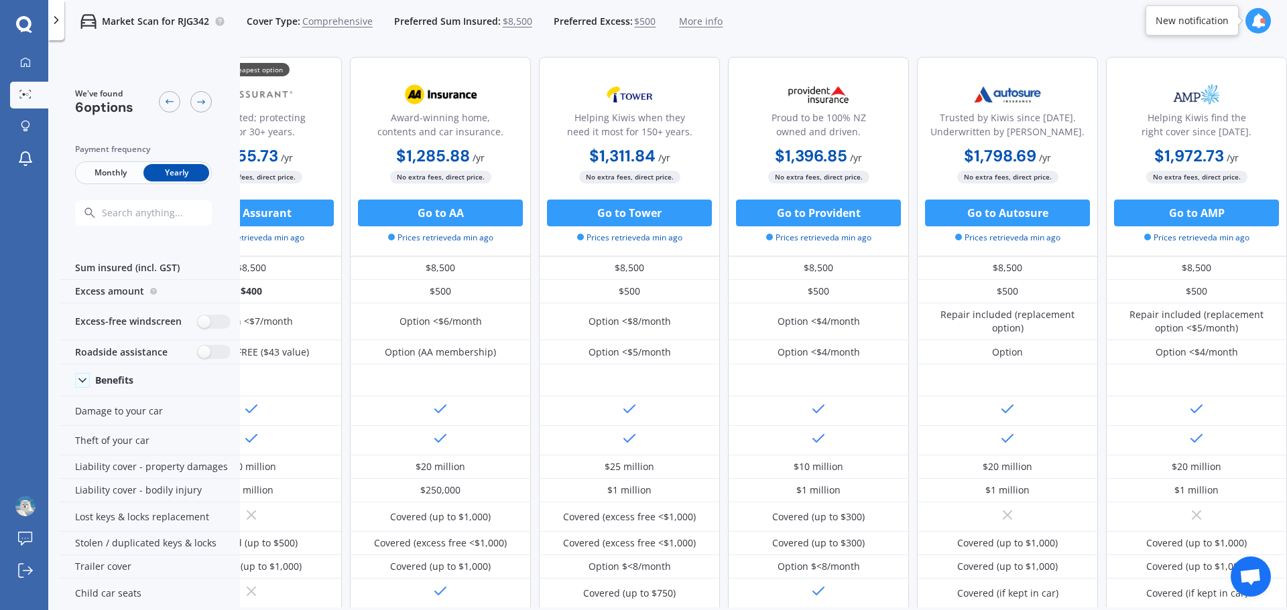
scroll to position [0, 0]
